Goal: Task Accomplishment & Management: Manage account settings

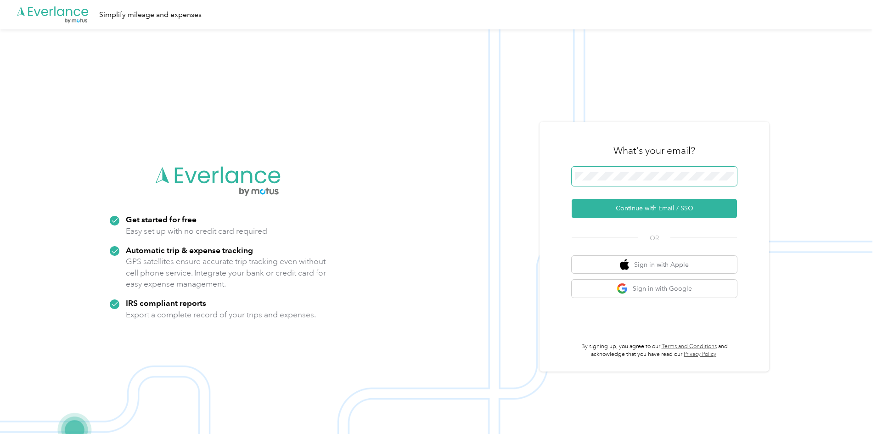
click at [614, 169] on span at bounding box center [654, 176] width 165 height 19
click at [636, 207] on button "Continue with Email / SSO" at bounding box center [654, 208] width 165 height 19
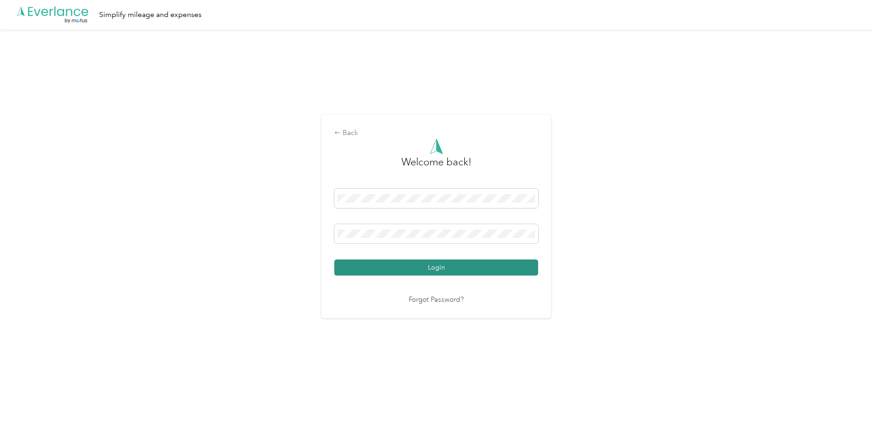
click at [373, 265] on button "Login" at bounding box center [436, 267] width 204 height 16
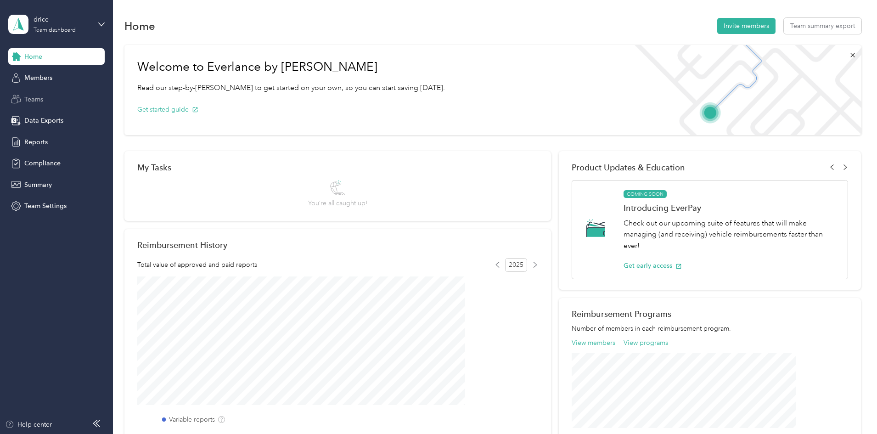
click at [29, 96] on span "Teams" at bounding box center [33, 100] width 19 height 10
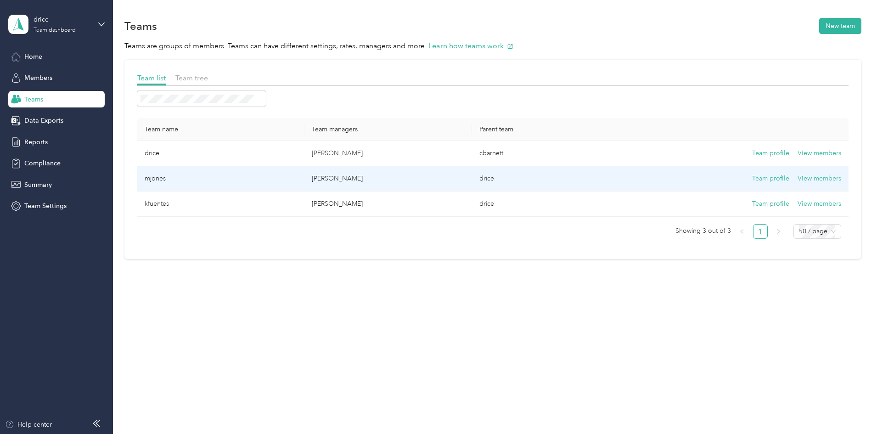
click at [356, 180] on p "[PERSON_NAME]" at bounding box center [388, 179] width 152 height 10
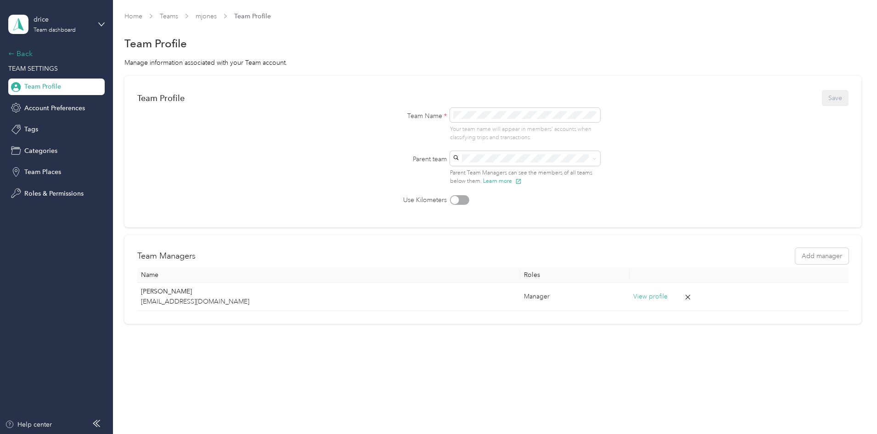
click at [11, 56] on icon at bounding box center [11, 53] width 6 height 6
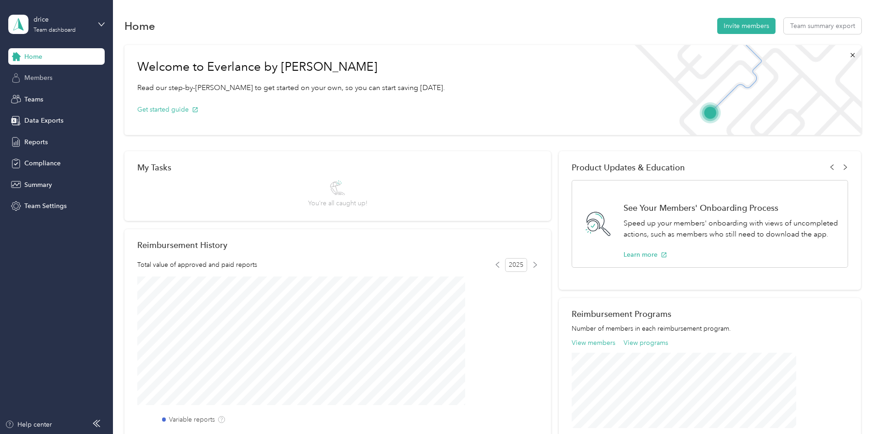
click at [39, 78] on span "Members" at bounding box center [38, 78] width 28 height 10
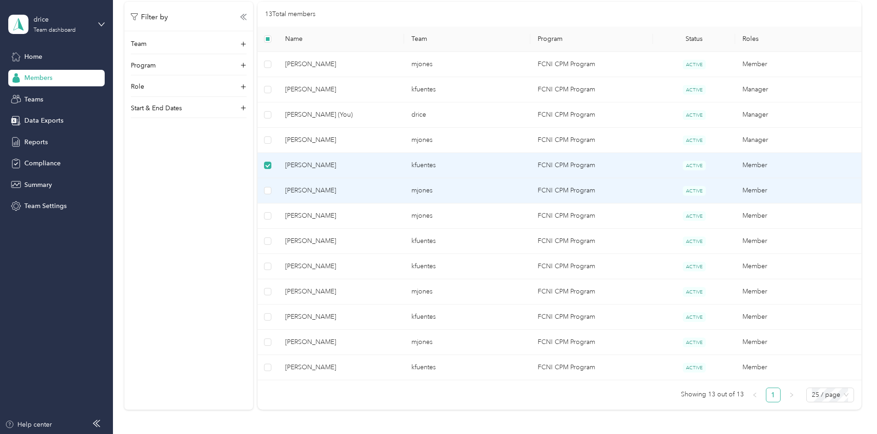
scroll to position [43, 0]
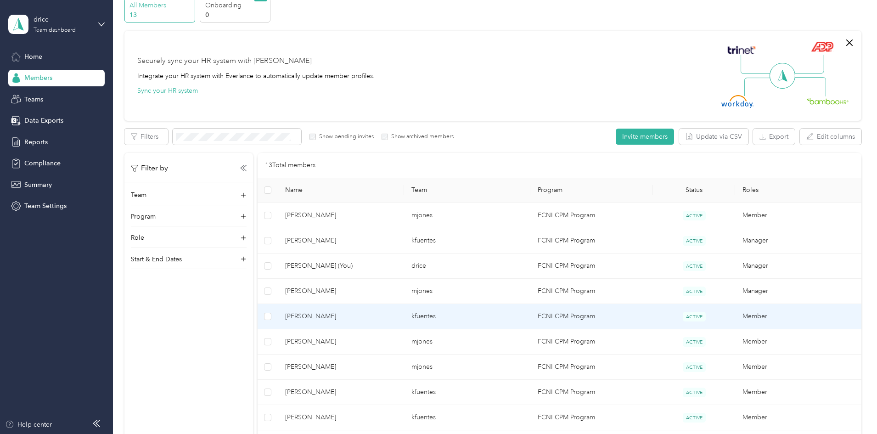
click at [385, 316] on span "[PERSON_NAME]" at bounding box center [341, 316] width 112 height 10
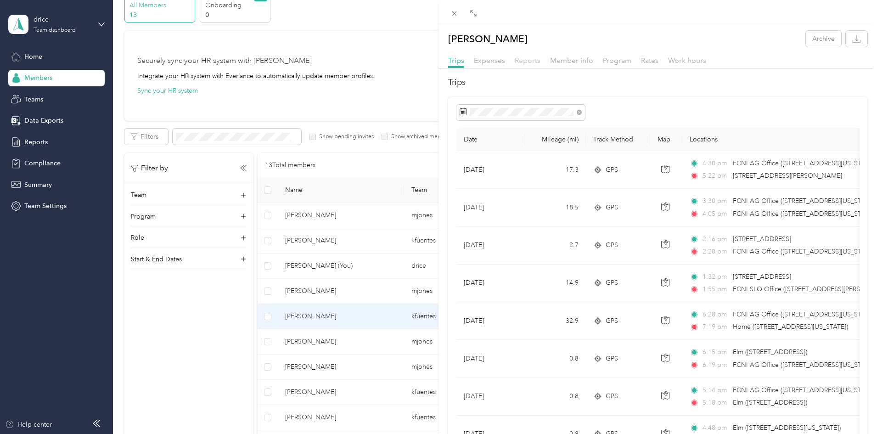
click at [533, 62] on span "Reports" at bounding box center [528, 60] width 26 height 9
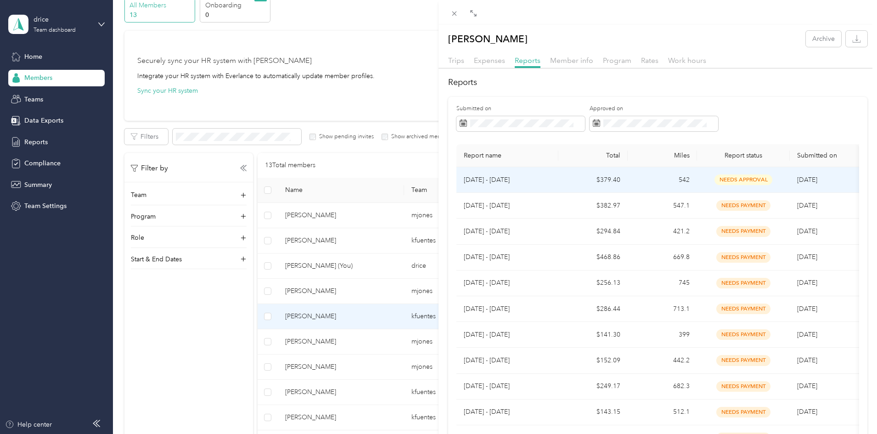
click at [740, 176] on span "needs approval" at bounding box center [743, 179] width 58 height 11
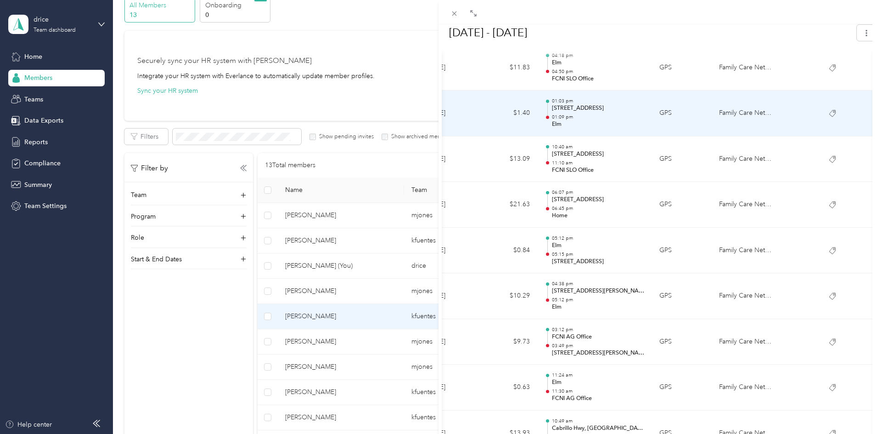
scroll to position [1798, 0]
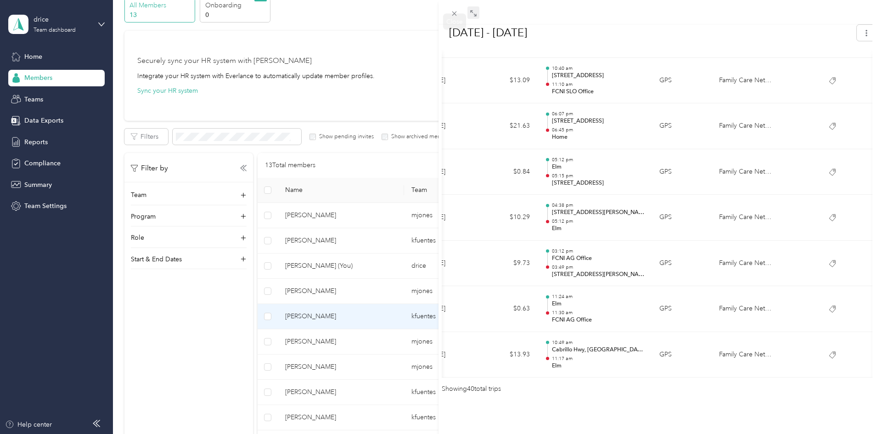
click at [477, 433] on div "Drag to resize Click to close BACK [PERSON_NAME] Reports [DATE] - [DATE] [DATE]…" at bounding box center [436, 434] width 872 height 0
click at [473, 12] on icon at bounding box center [473, 13] width 7 height 7
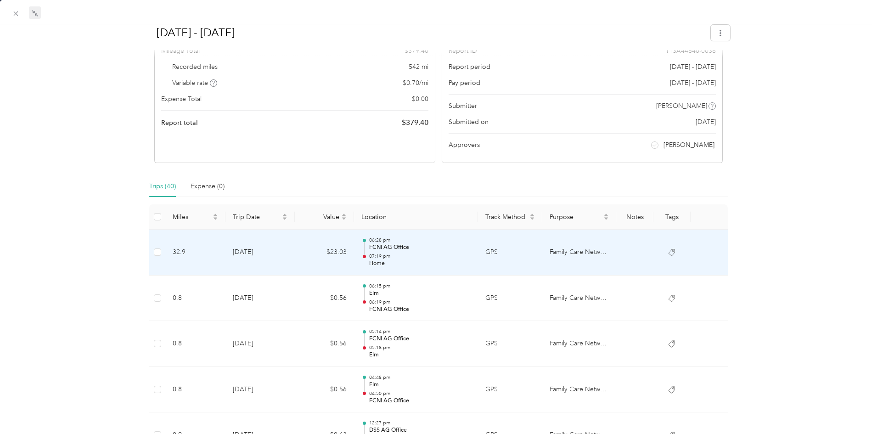
scroll to position [0, 0]
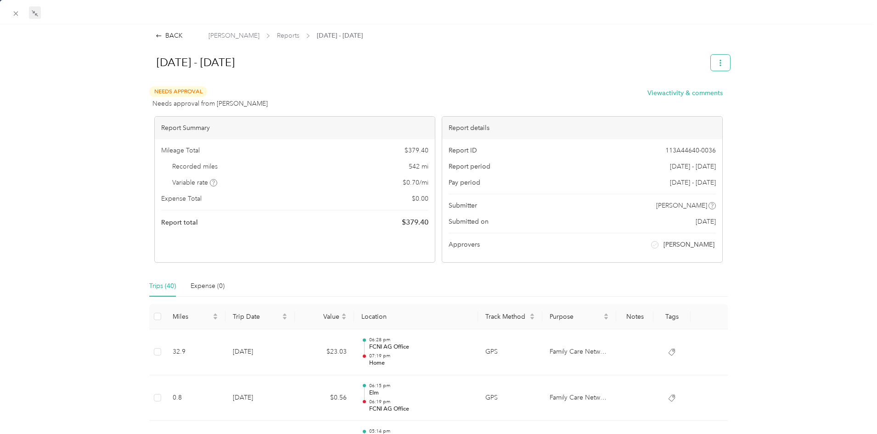
click at [711, 62] on button "button" at bounding box center [720, 63] width 19 height 16
click at [567, 62] on h1 "[DATE] - [DATE]" at bounding box center [425, 62] width 557 height 22
click at [521, 78] on div "[DATE] - [DATE]" at bounding box center [438, 65] width 583 height 32
click at [718, 59] on button "button" at bounding box center [720, 63] width 19 height 16
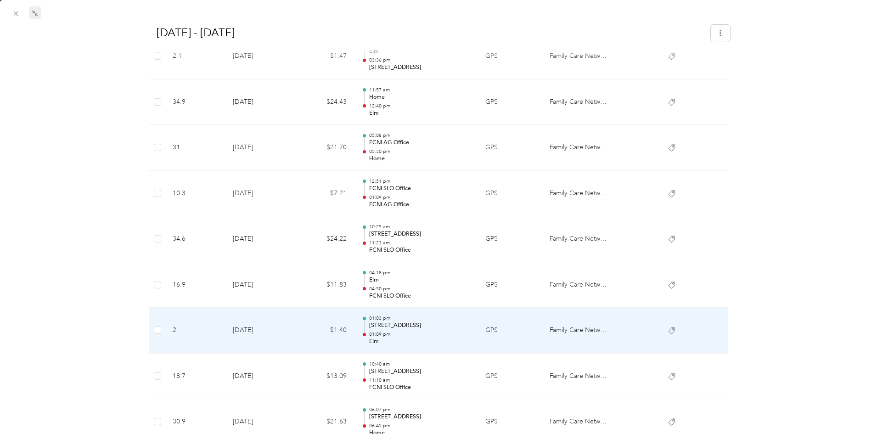
scroll to position [1481, 0]
